Goal: Task Accomplishment & Management: Use online tool/utility

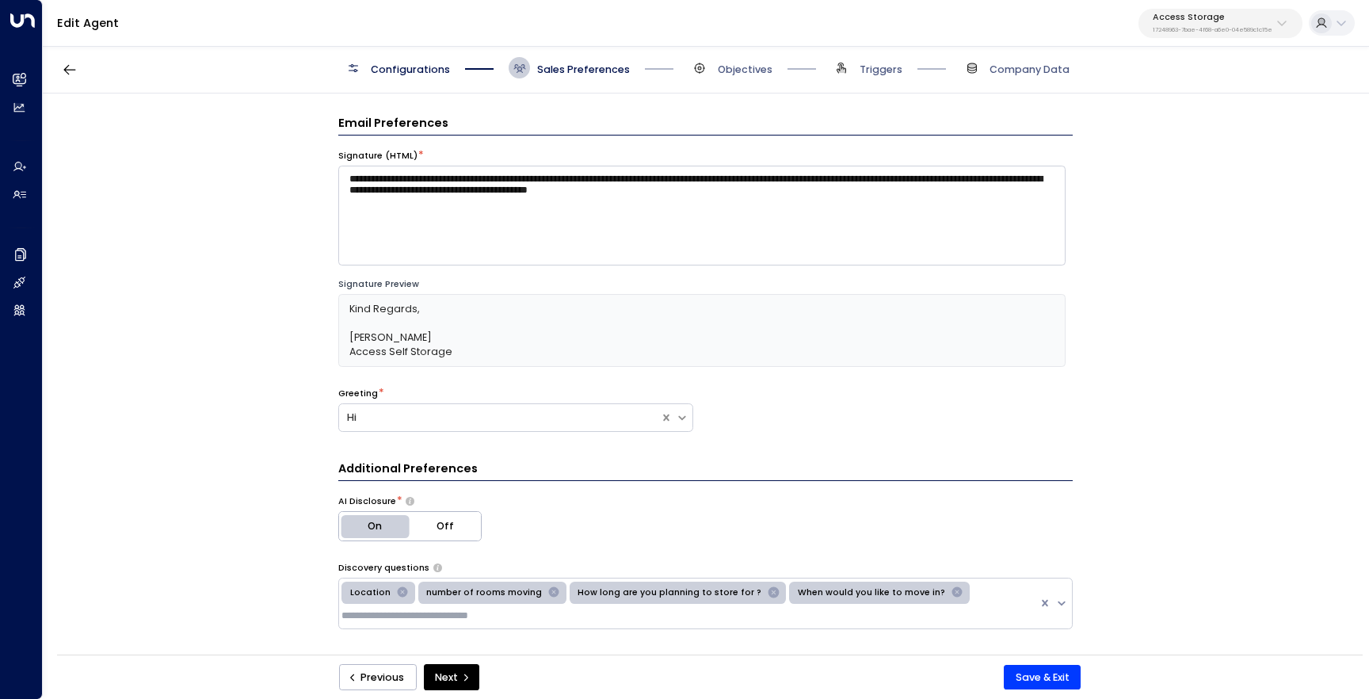
click at [1193, 33] on p "17248963-7bae-4f68-a6e0-04e589c1c15e" at bounding box center [1213, 30] width 120 height 6
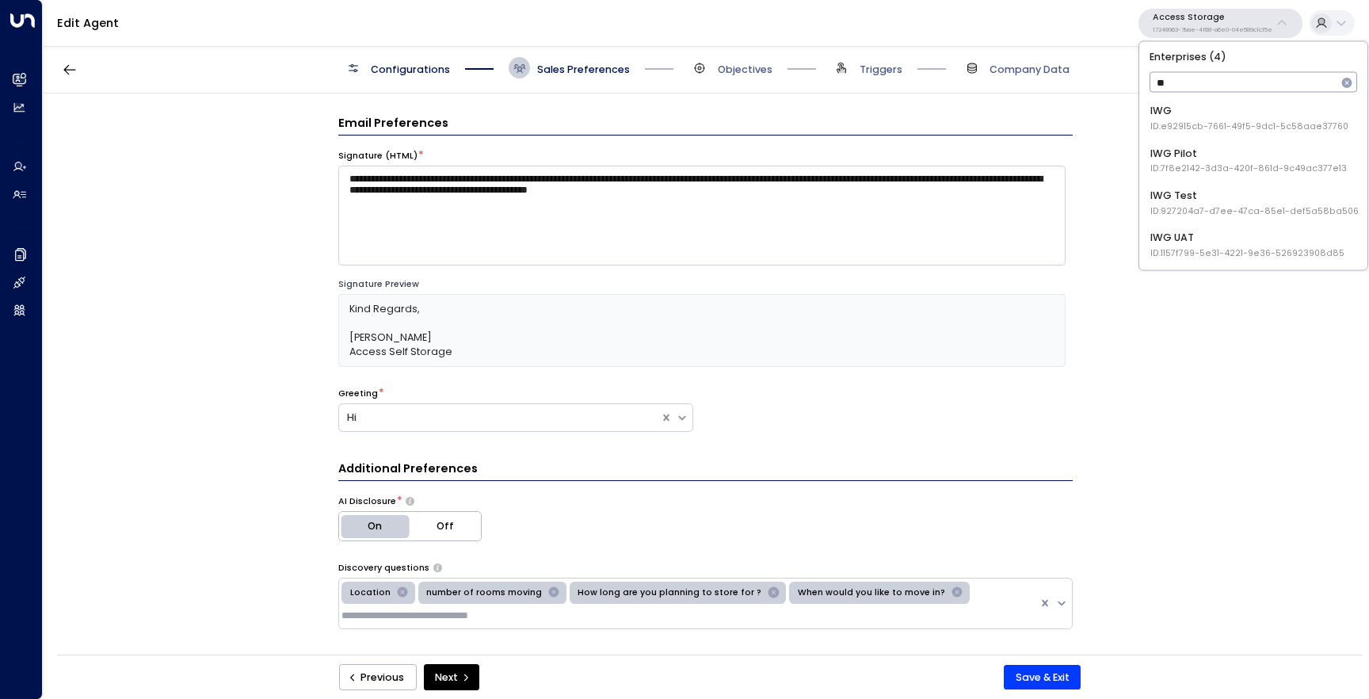
type input "*"
type input "*****"
click at [1263, 198] on div "Uniti Demos ID: 4c025b01-9fa0-46ff-ab3a-a620b886896e" at bounding box center [1253, 202] width 205 height 29
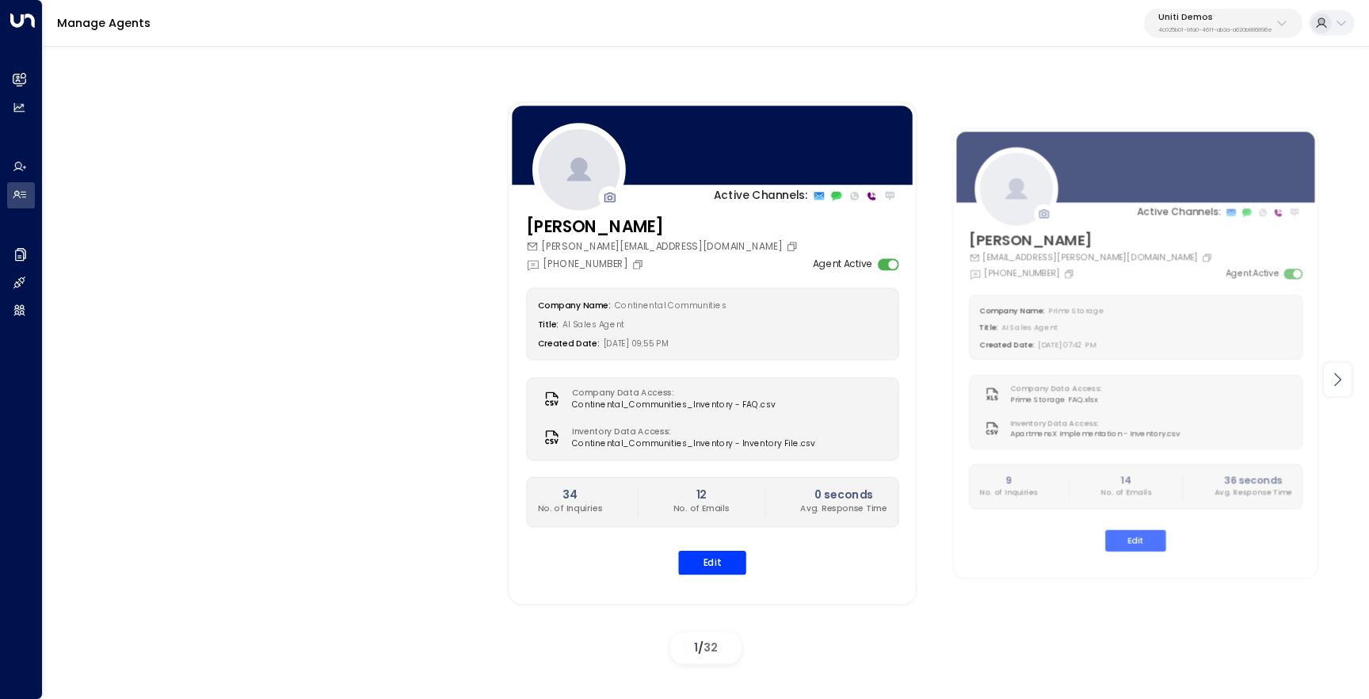
click at [1342, 385] on icon at bounding box center [1337, 379] width 19 height 19
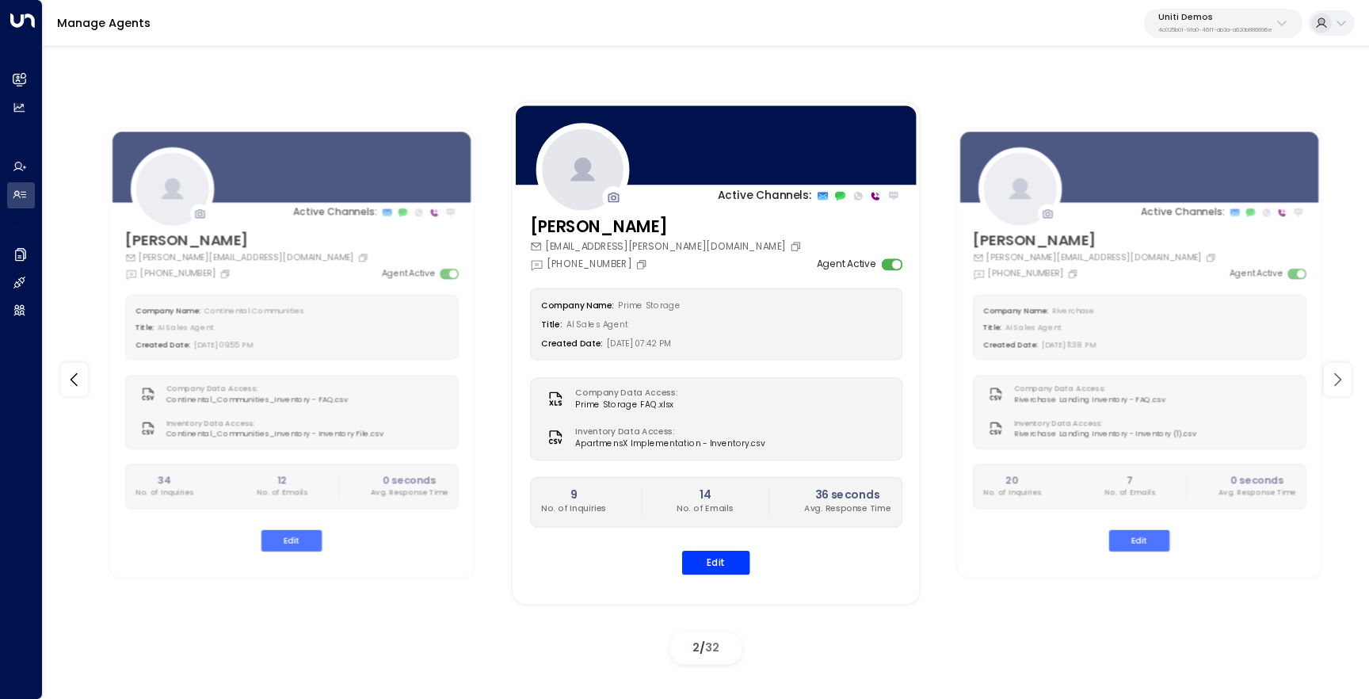
click at [1342, 385] on icon at bounding box center [1337, 379] width 19 height 19
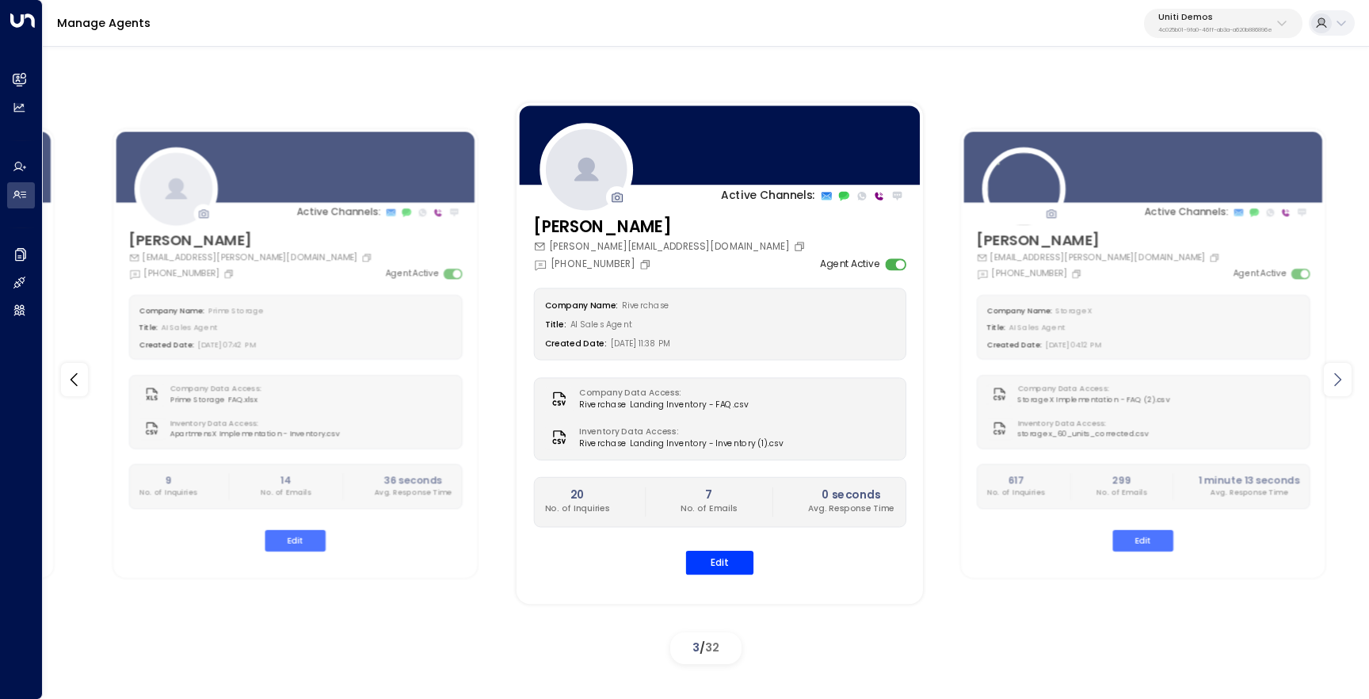
click at [1342, 385] on icon at bounding box center [1337, 379] width 19 height 19
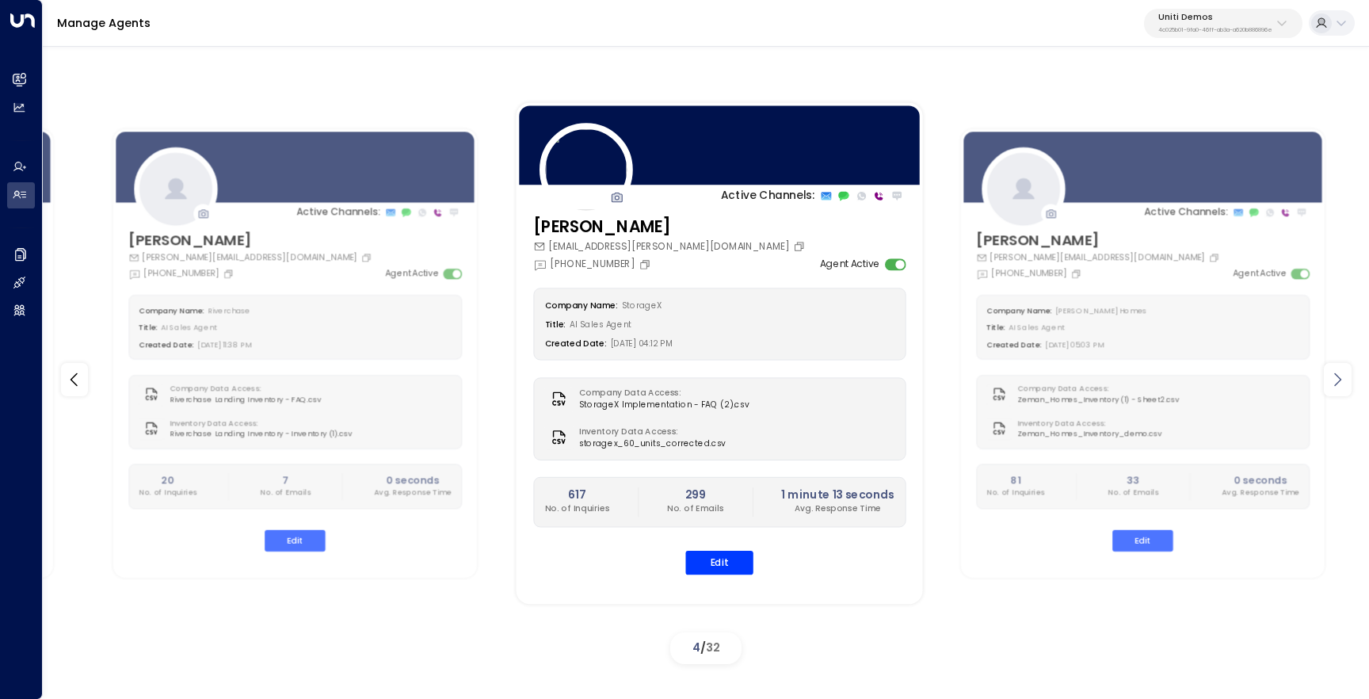
click at [1342, 385] on icon at bounding box center [1337, 379] width 19 height 19
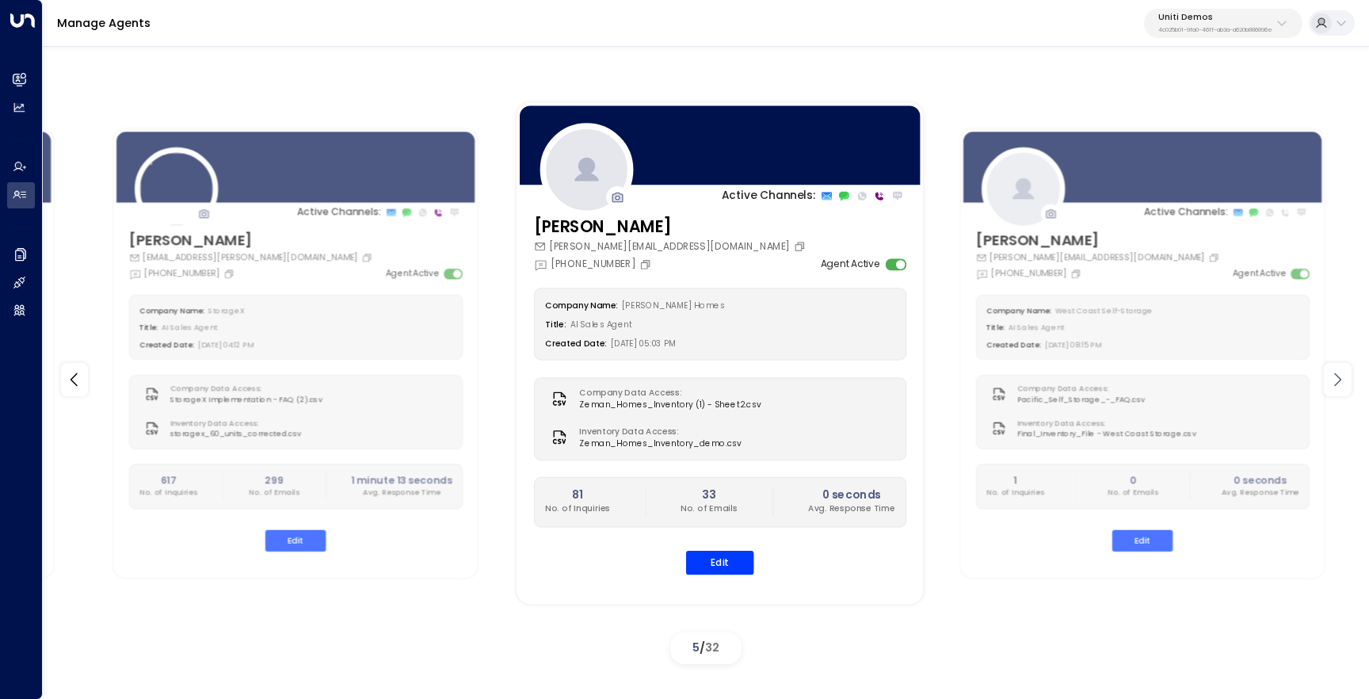
click at [1342, 385] on icon at bounding box center [1337, 379] width 19 height 19
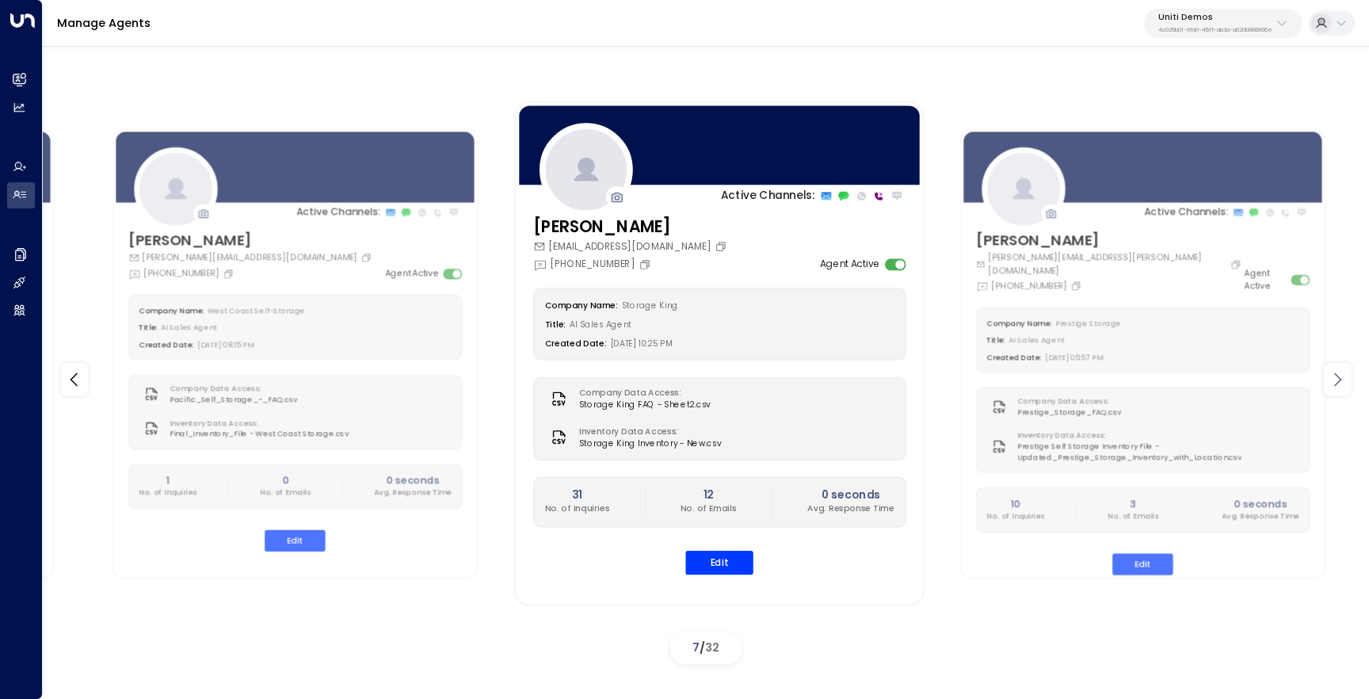
click at [1342, 385] on icon at bounding box center [1337, 379] width 19 height 19
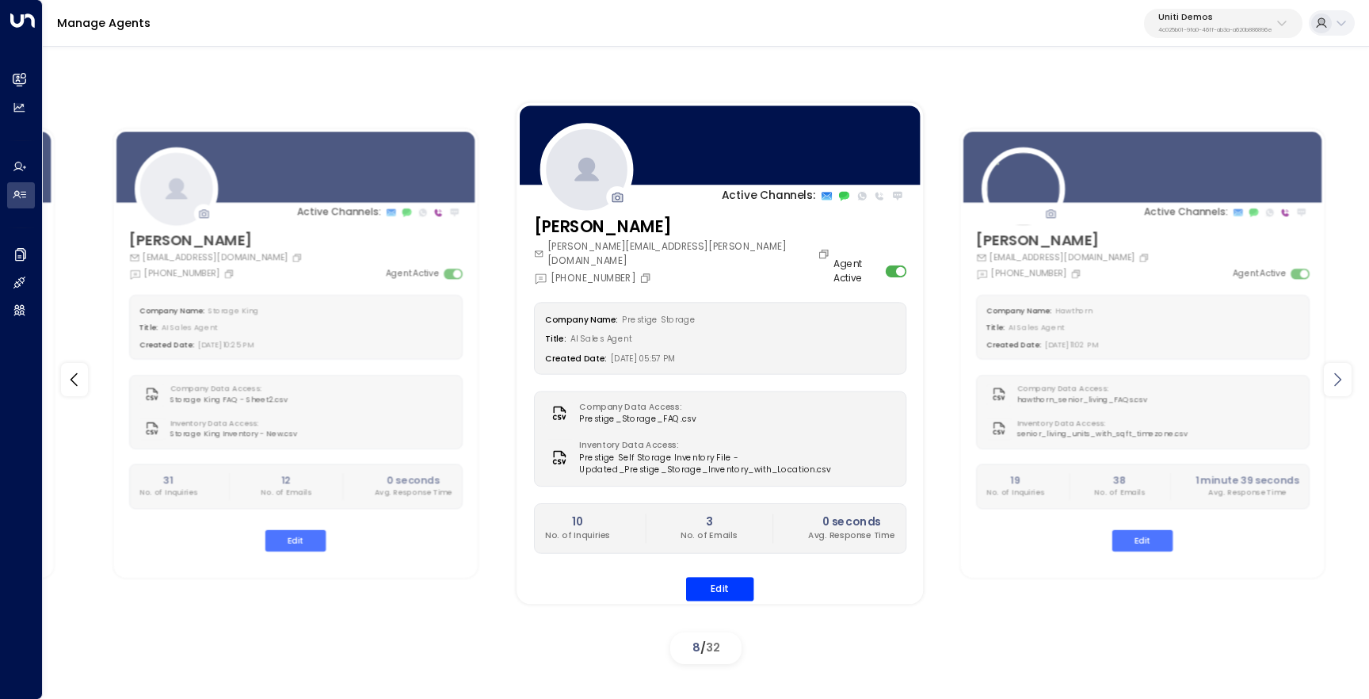
click at [1342, 385] on icon at bounding box center [1337, 379] width 19 height 19
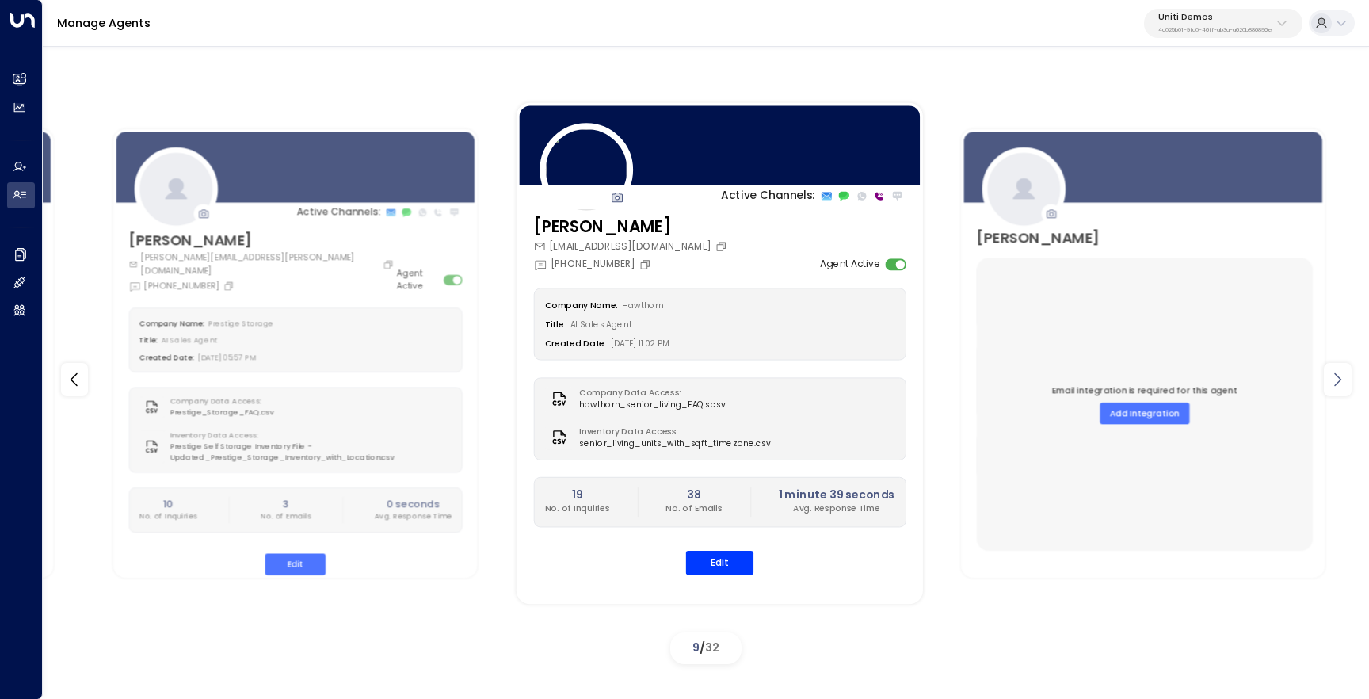
click at [1342, 385] on icon at bounding box center [1337, 379] width 19 height 19
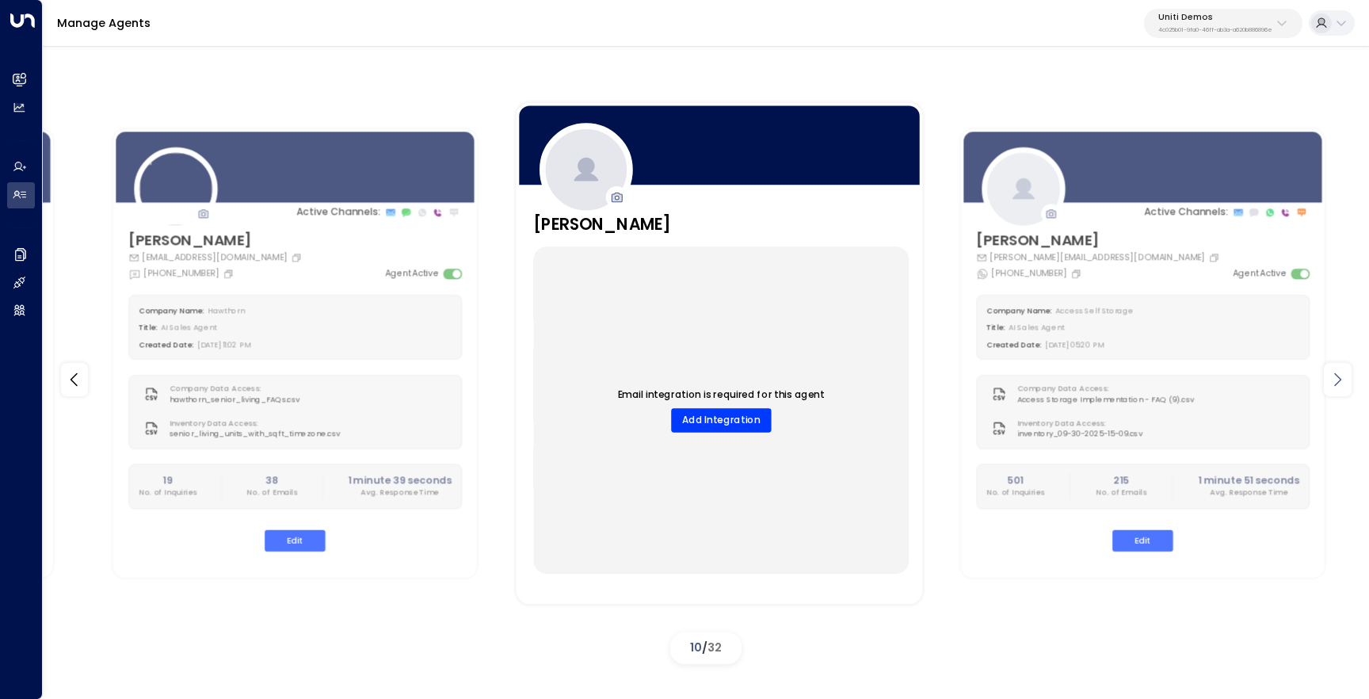
click at [1342, 385] on icon at bounding box center [1337, 379] width 19 height 19
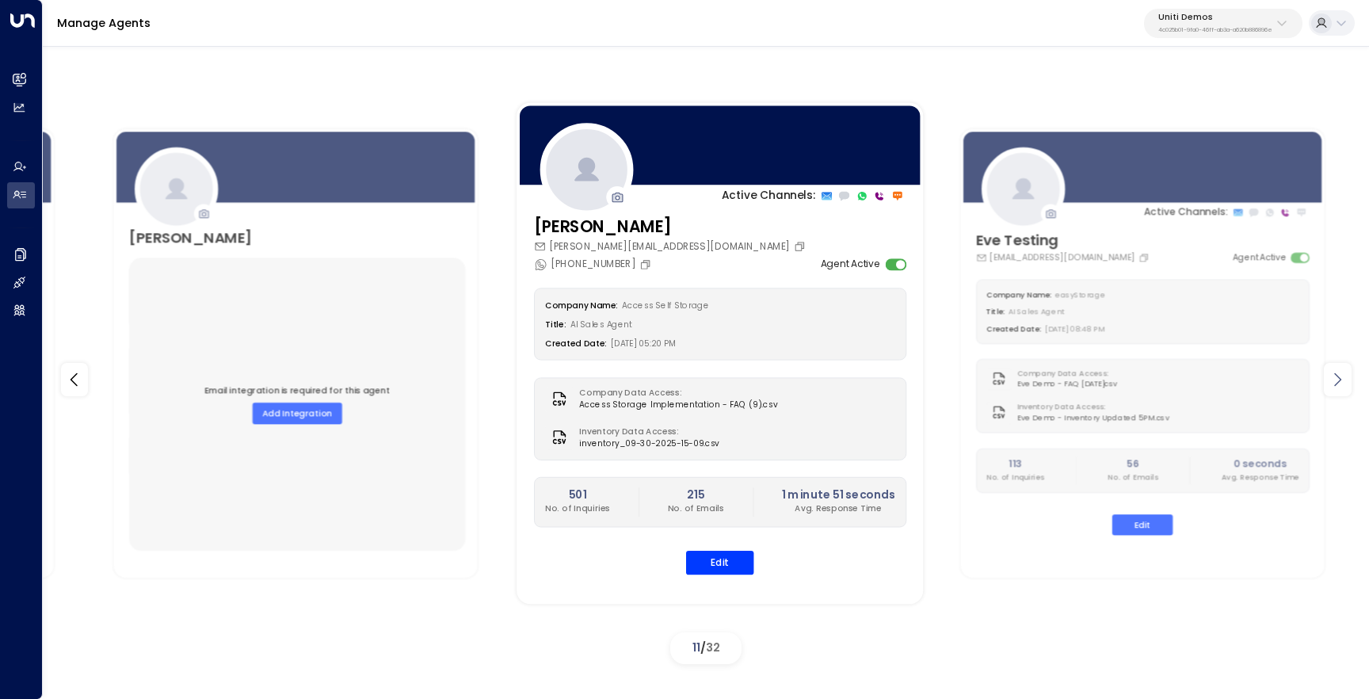
click at [1342, 385] on icon at bounding box center [1337, 379] width 19 height 19
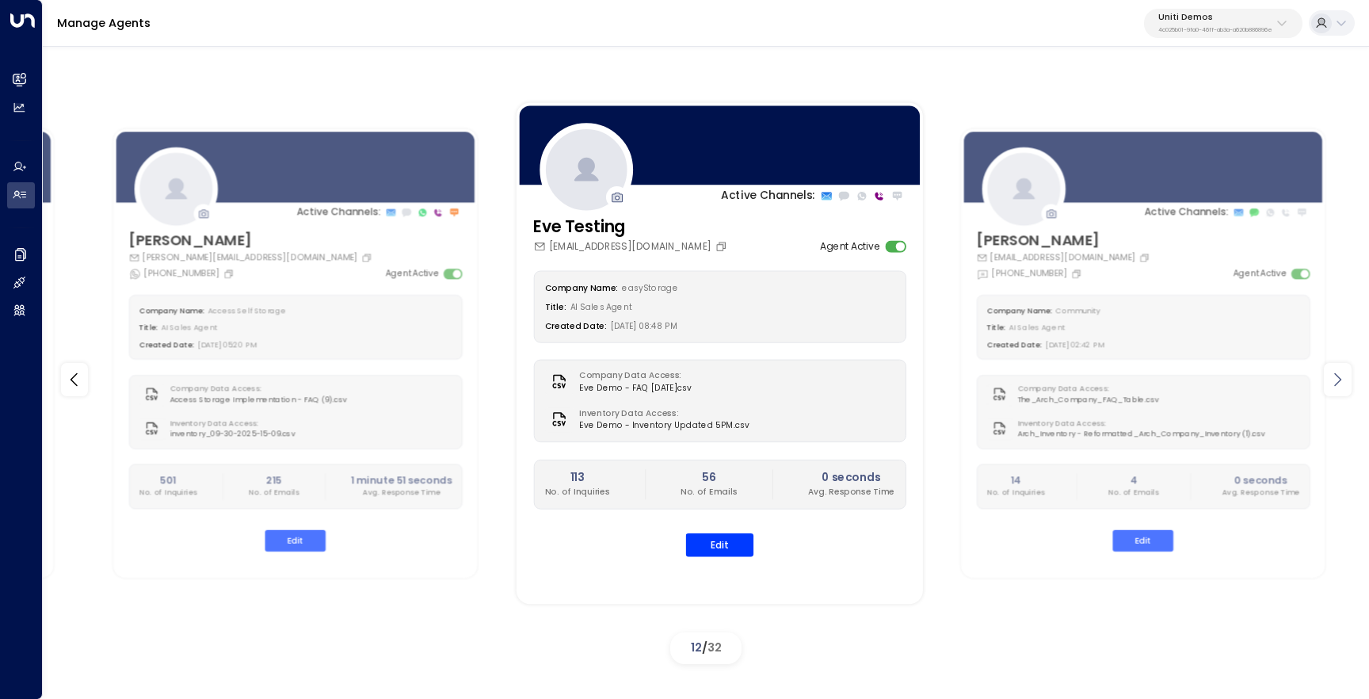
click at [1342, 385] on icon at bounding box center [1337, 379] width 19 height 19
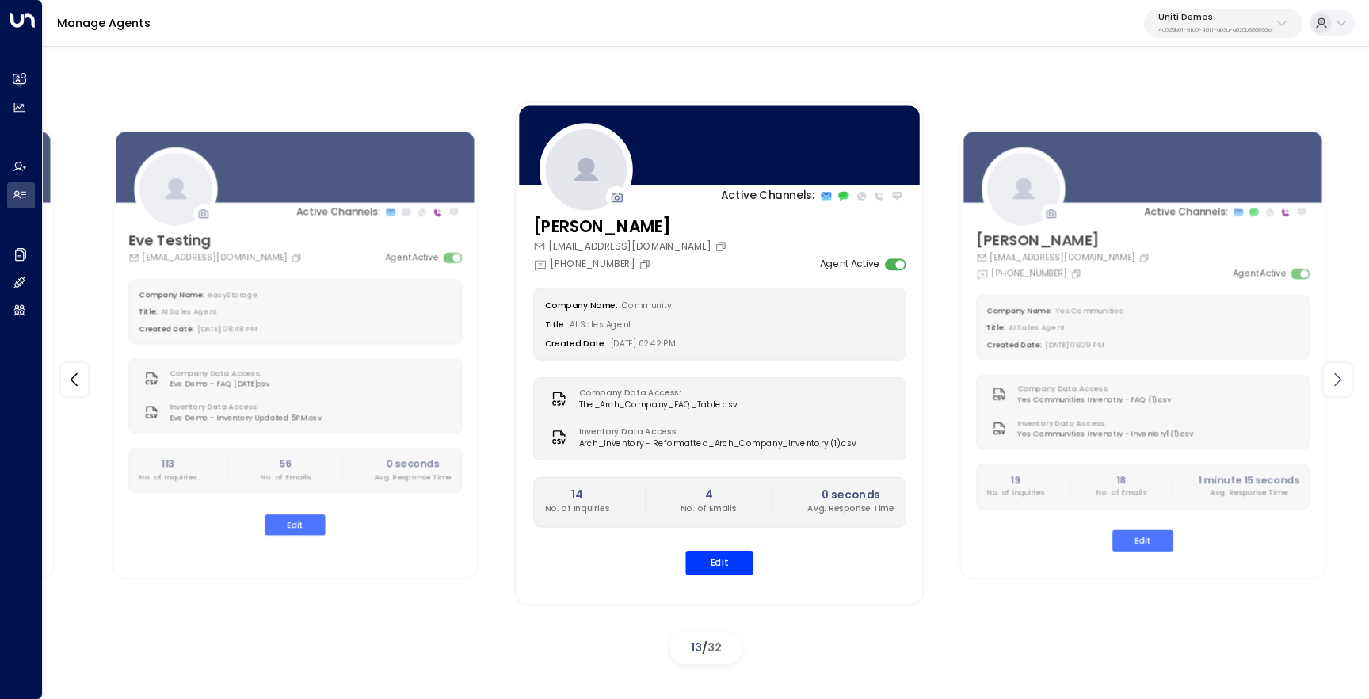
click at [1342, 385] on icon at bounding box center [1337, 379] width 19 height 19
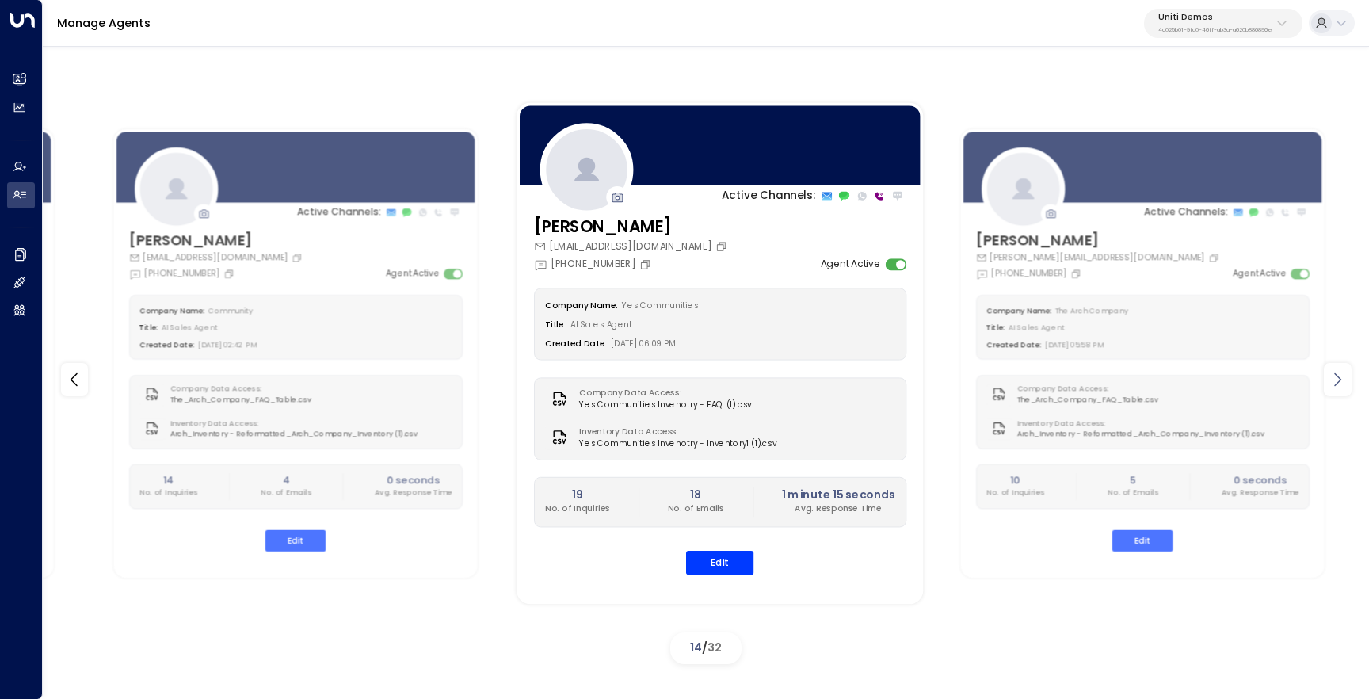
click at [1342, 385] on icon at bounding box center [1337, 379] width 19 height 19
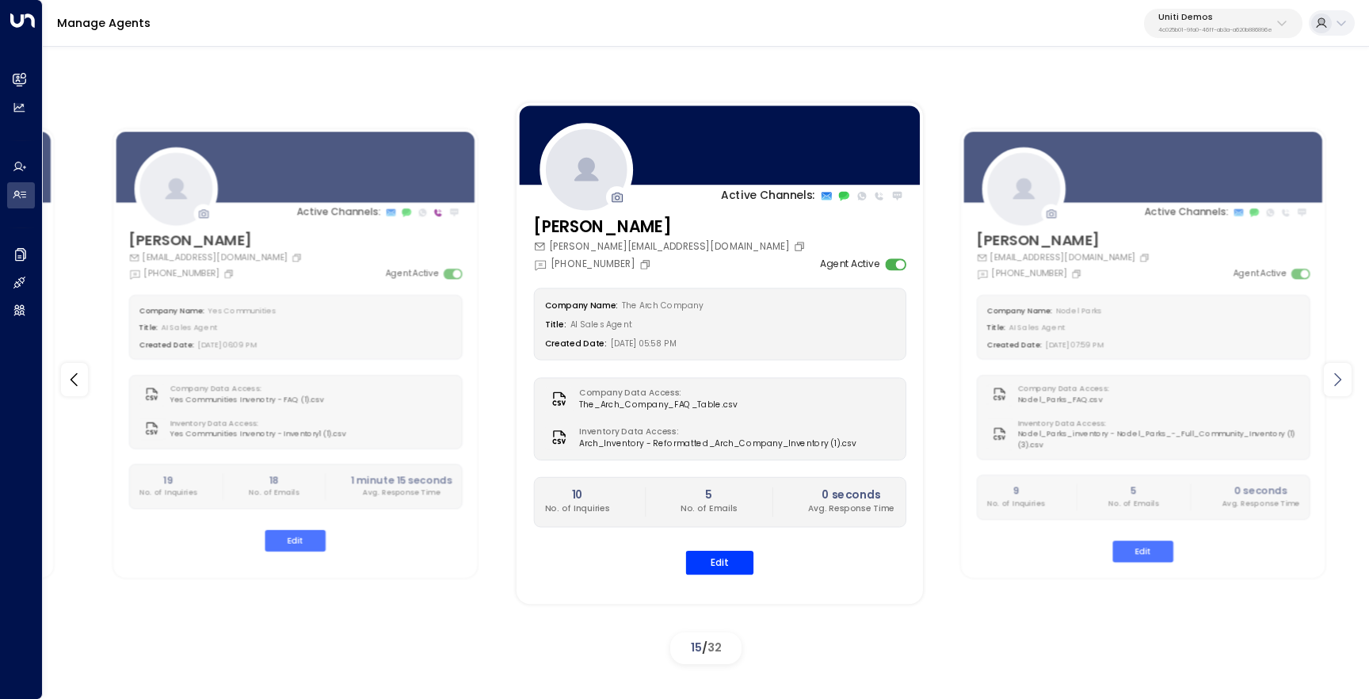
click at [1342, 385] on icon at bounding box center [1337, 379] width 19 height 19
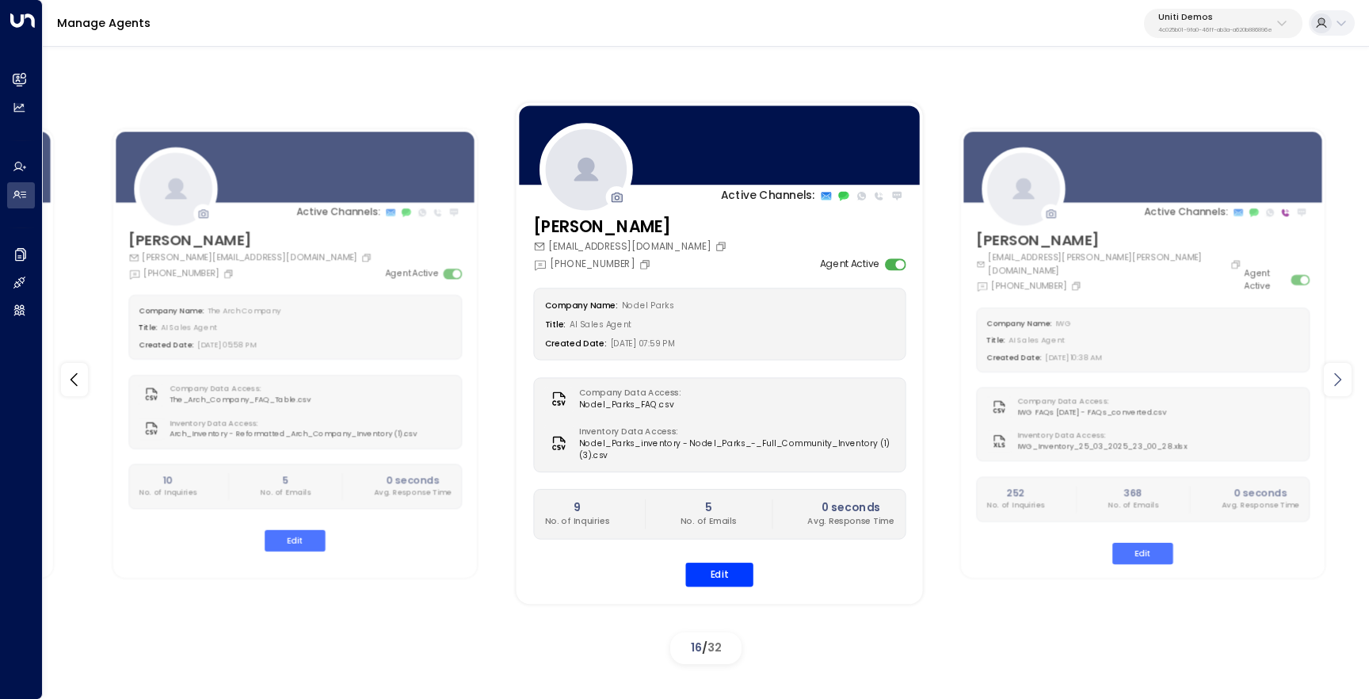
click at [1342, 385] on icon at bounding box center [1337, 379] width 19 height 19
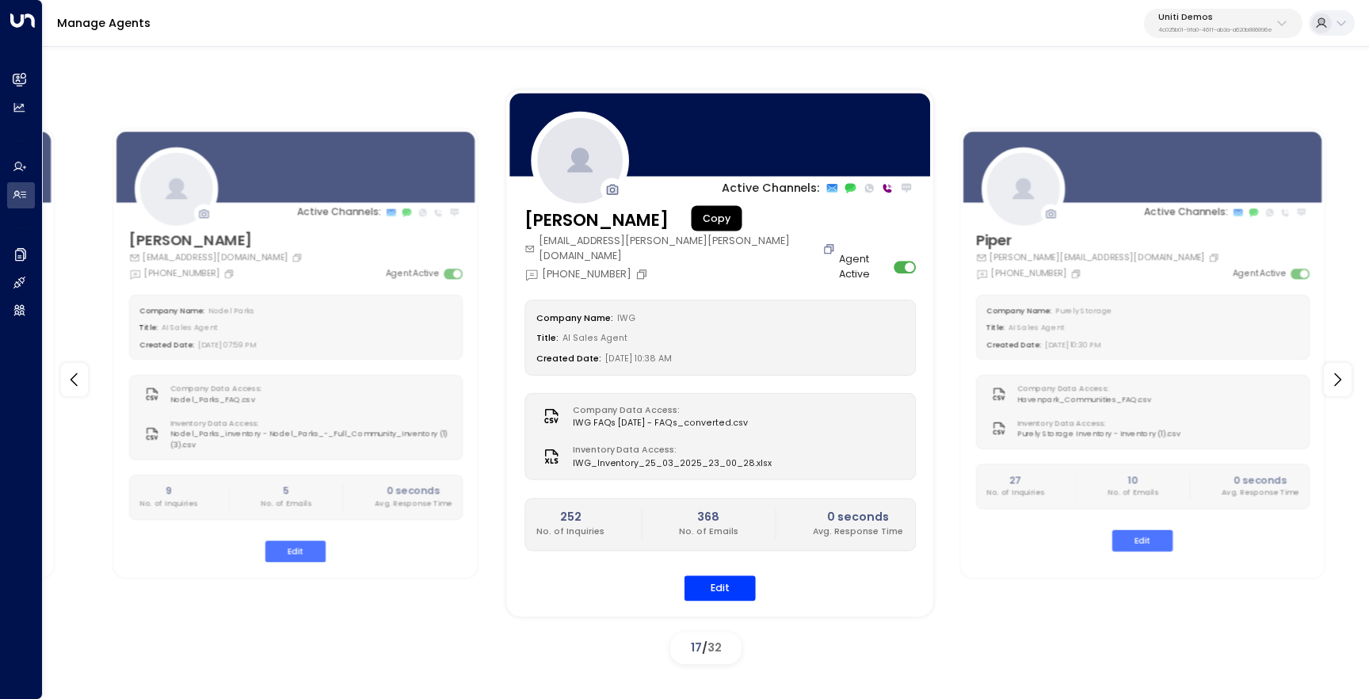
click at [822, 242] on icon "Copy" at bounding box center [828, 248] width 13 height 13
